Goal: Find specific page/section: Find specific page/section

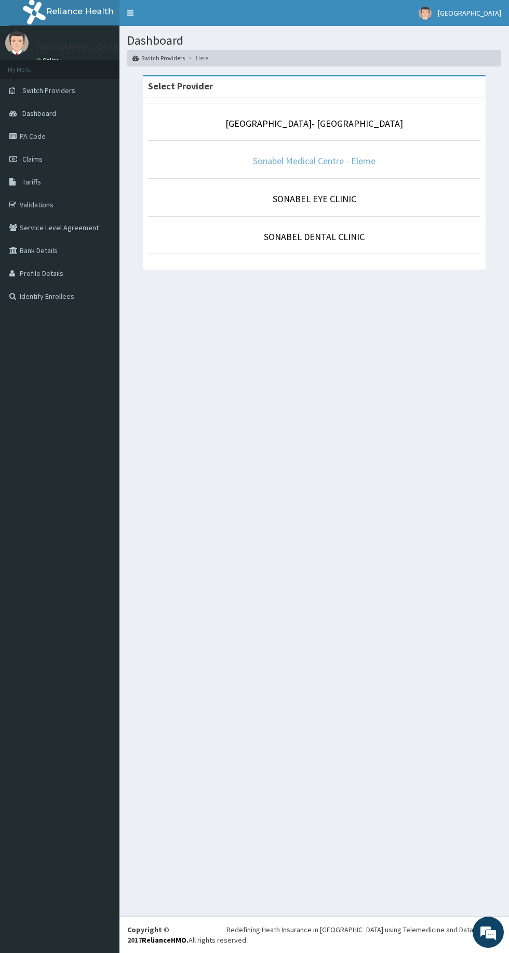
click at [253, 162] on link "Sonabel Medical Centre - Eleme" at bounding box center [314, 161] width 123 height 12
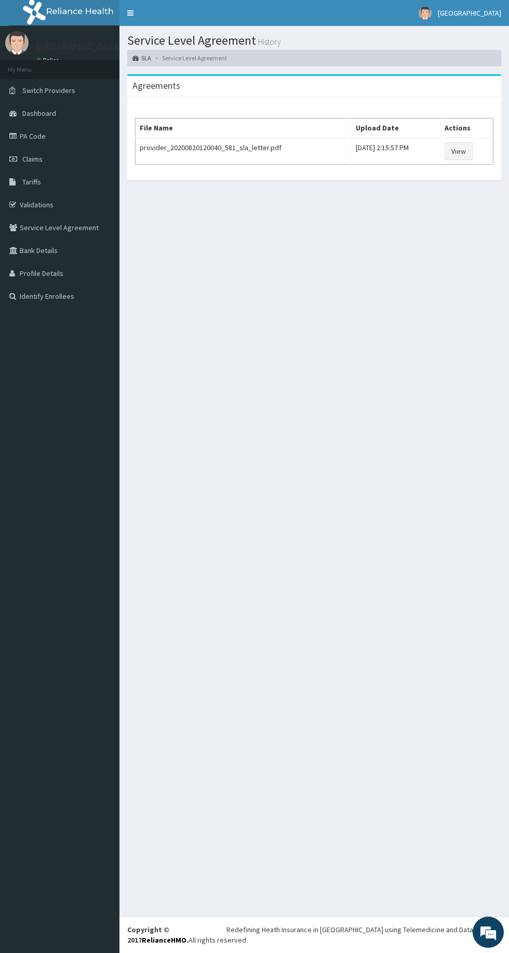
click at [32, 205] on link "Validations" at bounding box center [60, 204] width 120 height 23
